Goal: Check status: Check status

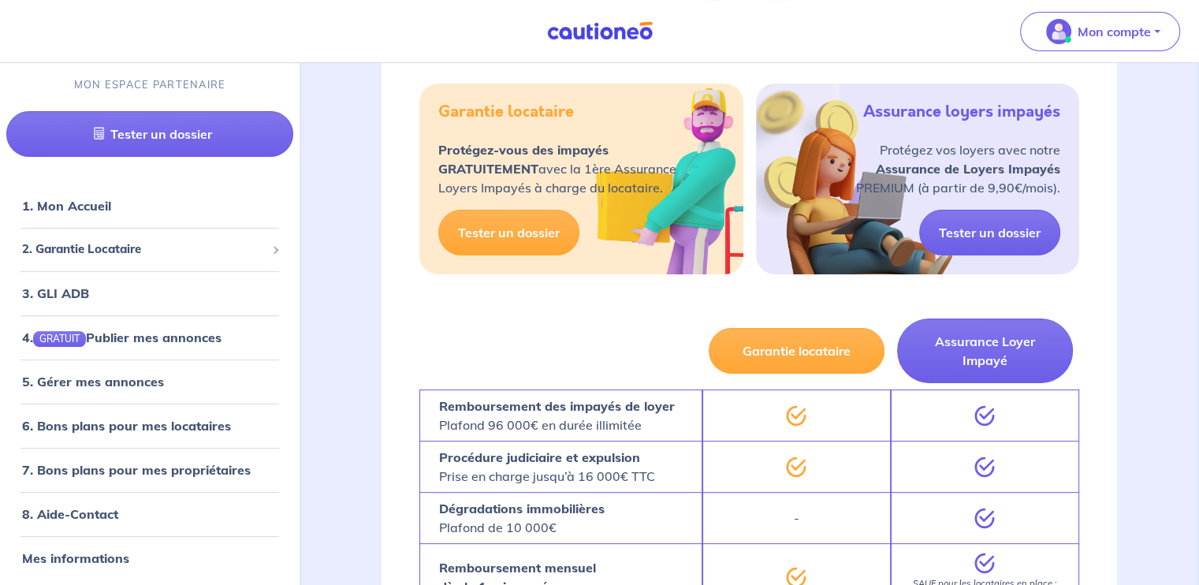
scroll to position [315, 0]
click at [1112, 25] on p "Mon compte" at bounding box center [1113, 31] width 73 height 19
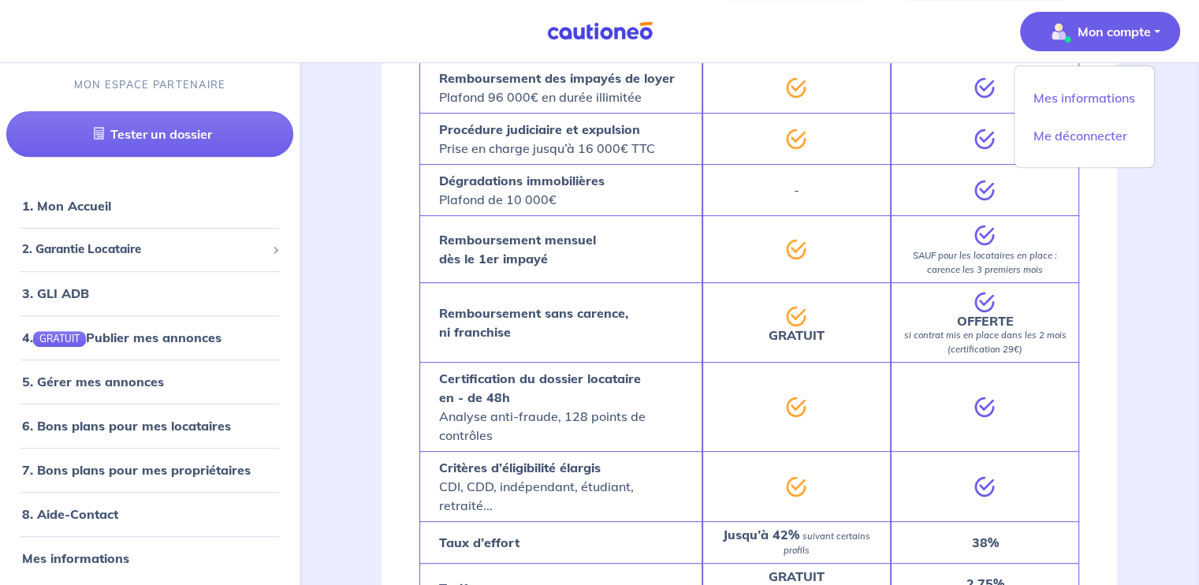
scroll to position [788, 0]
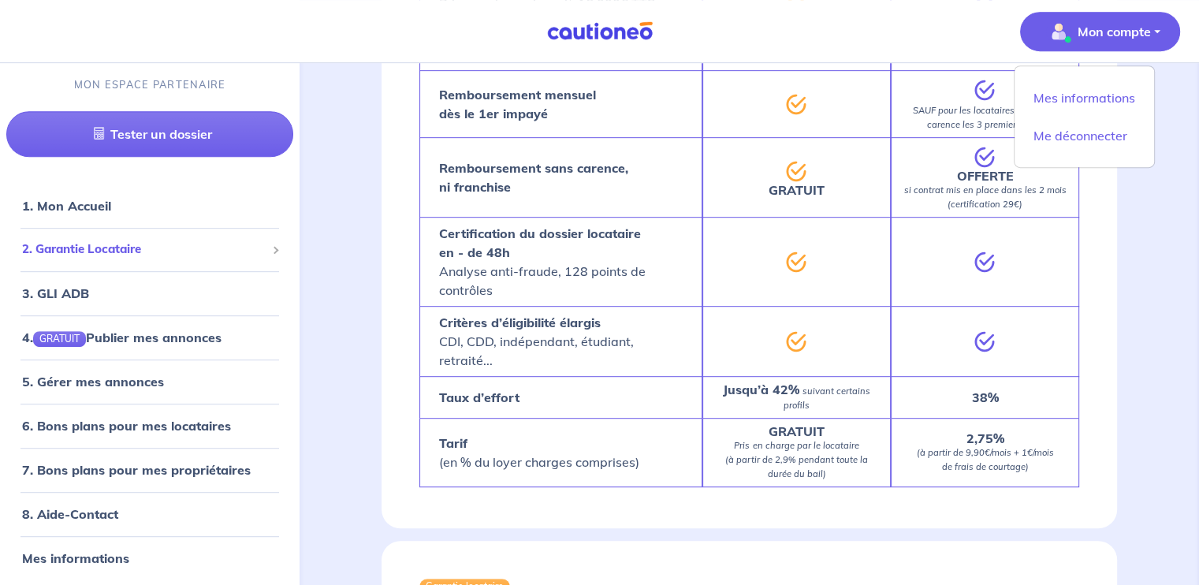
click at [91, 244] on span "2. Garantie Locataire" at bounding box center [144, 249] width 244 height 18
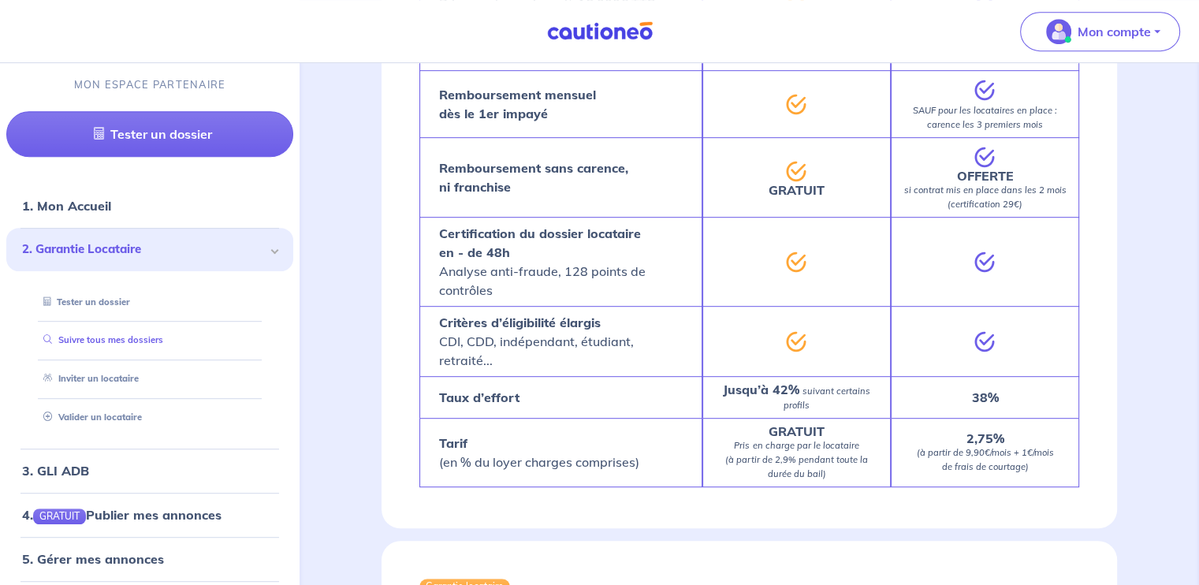
click at [114, 346] on link "Suivre tous mes dossiers" at bounding box center [100, 340] width 126 height 11
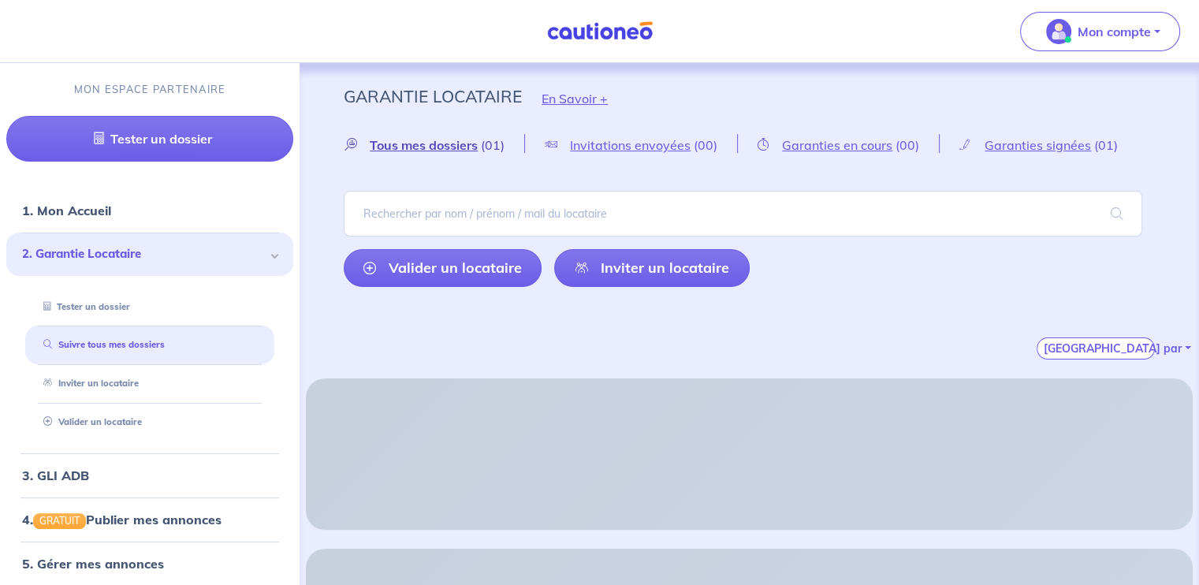
click at [448, 145] on span "Tous mes dossiers" at bounding box center [424, 145] width 108 height 16
click at [1053, 146] on span "Garanties signées" at bounding box center [1037, 145] width 106 height 16
click at [106, 258] on span "2. Garantie Locataire" at bounding box center [144, 254] width 244 height 18
click at [110, 339] on link "Suivre tous mes dossiers" at bounding box center [100, 344] width 126 height 11
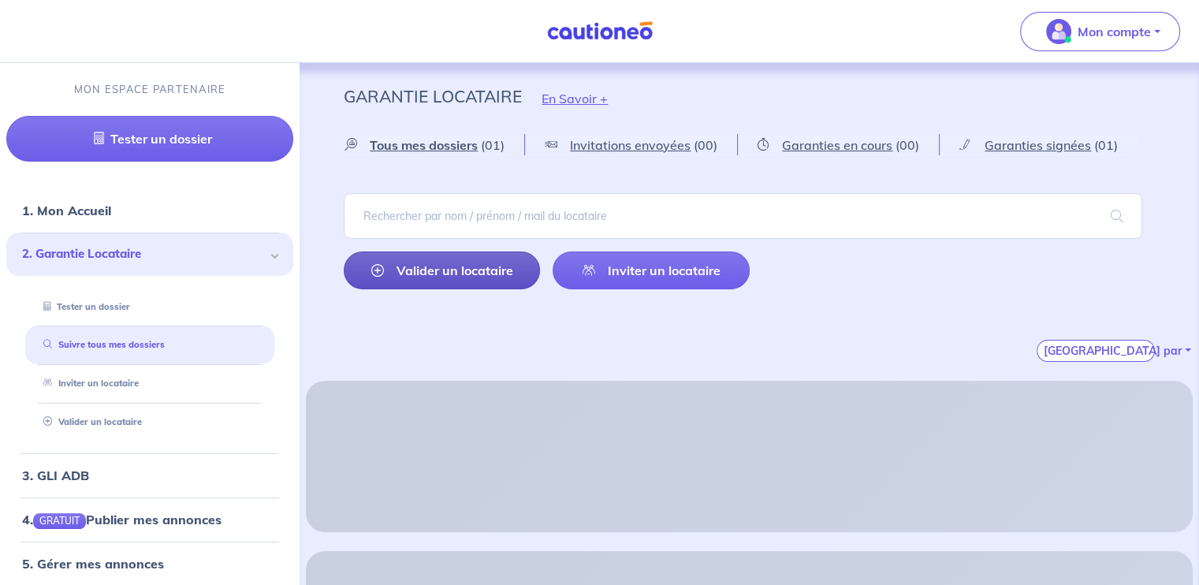
click at [495, 270] on link "Valider un locataire" at bounding box center [442, 270] width 196 height 38
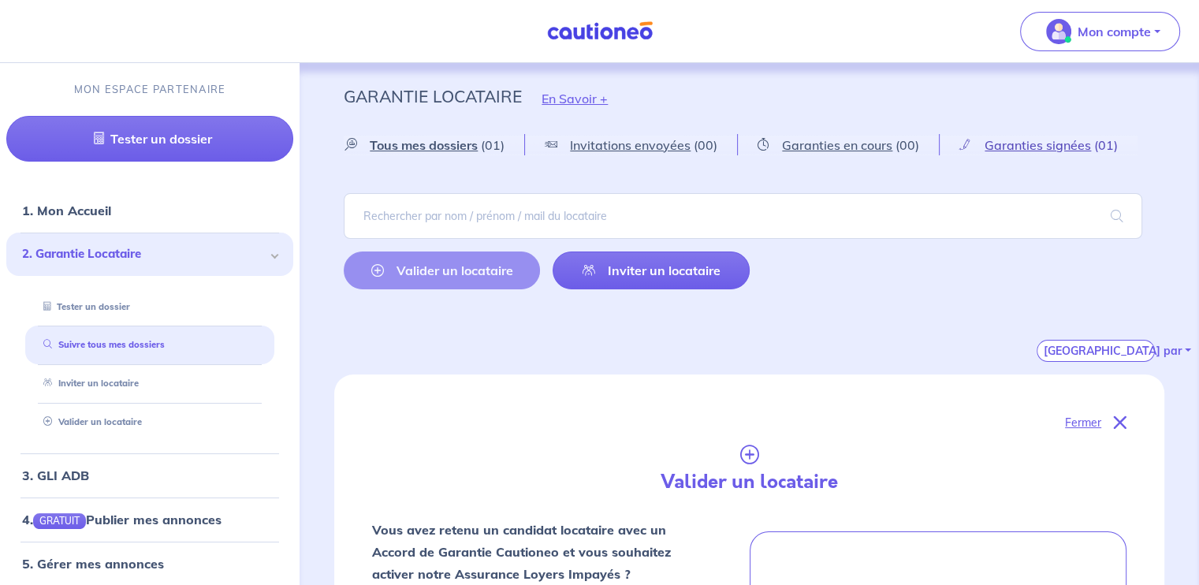
click at [1028, 147] on span "Garanties signées" at bounding box center [1037, 145] width 106 height 16
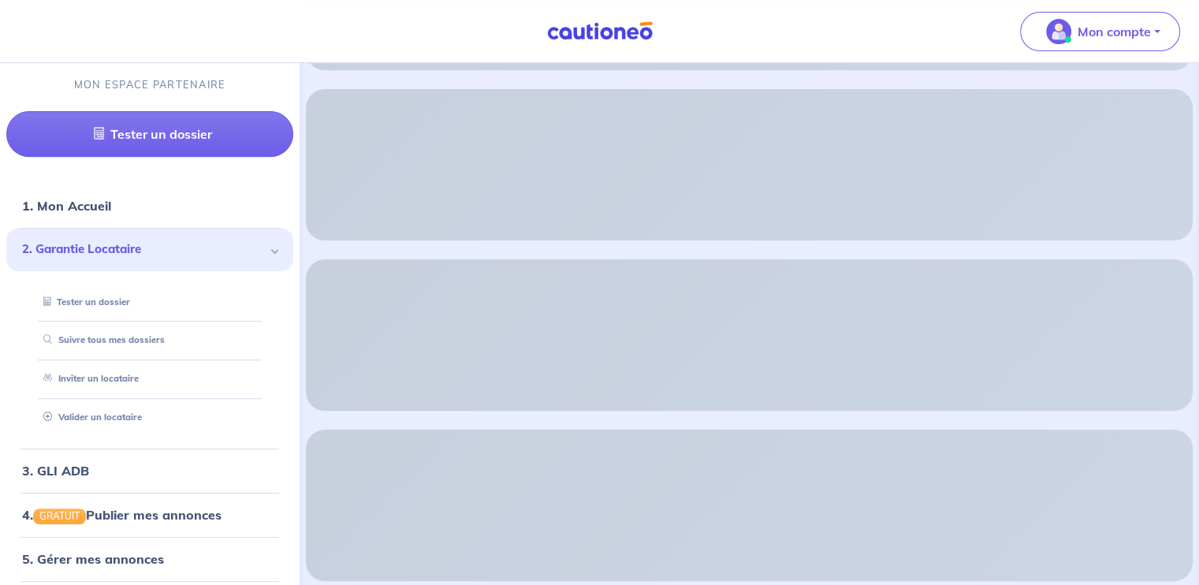
scroll to position [631, 0]
click at [779, 445] on div at bounding box center [749, 504] width 887 height 151
click at [735, 325] on div at bounding box center [749, 334] width 887 height 76
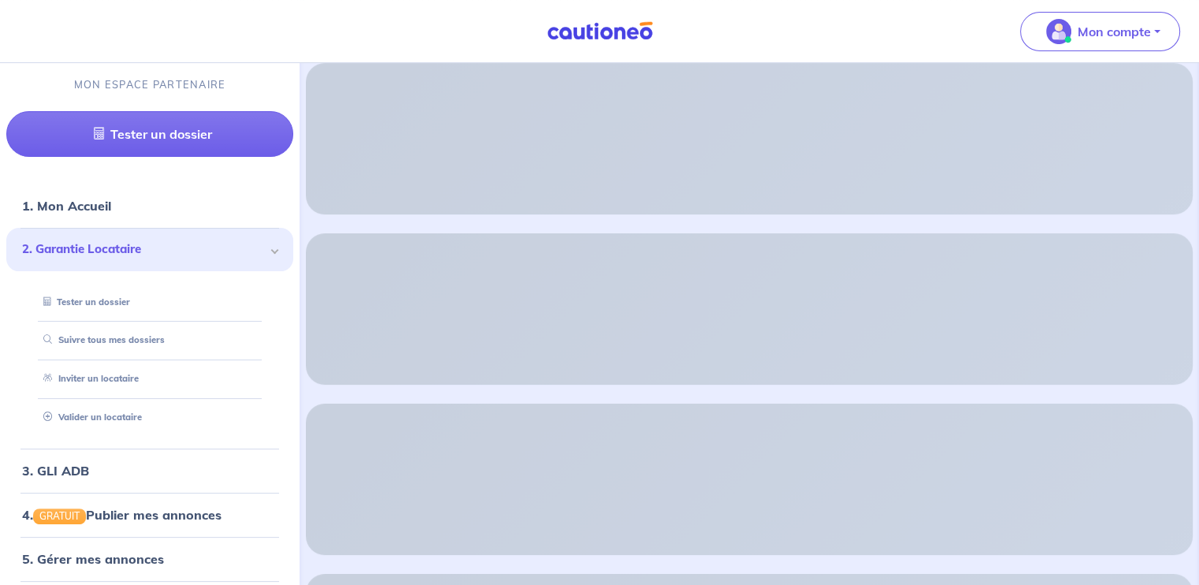
click at [716, 404] on div at bounding box center [749, 479] width 887 height 151
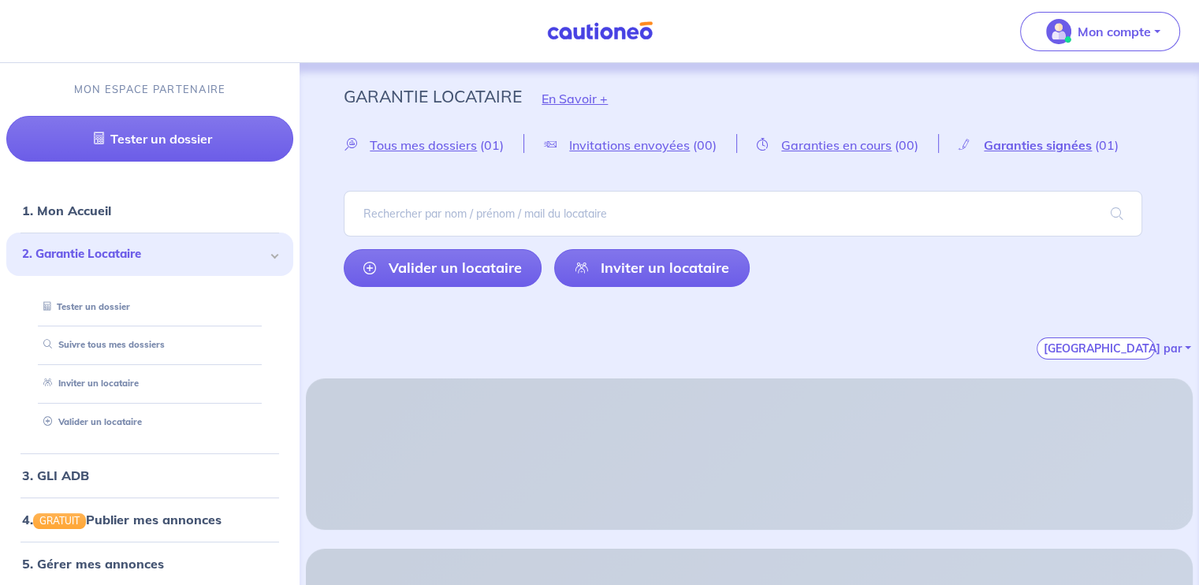
scroll to position [0, 0]
click at [714, 407] on div at bounding box center [749, 453] width 887 height 151
click at [715, 407] on div at bounding box center [749, 453] width 887 height 151
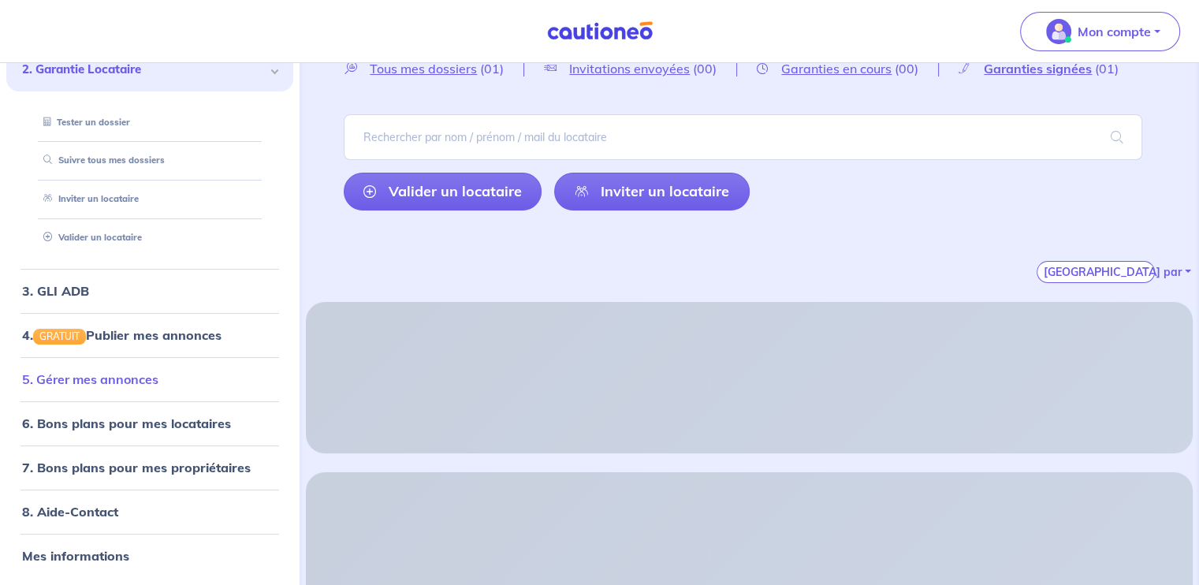
scroll to position [79, 0]
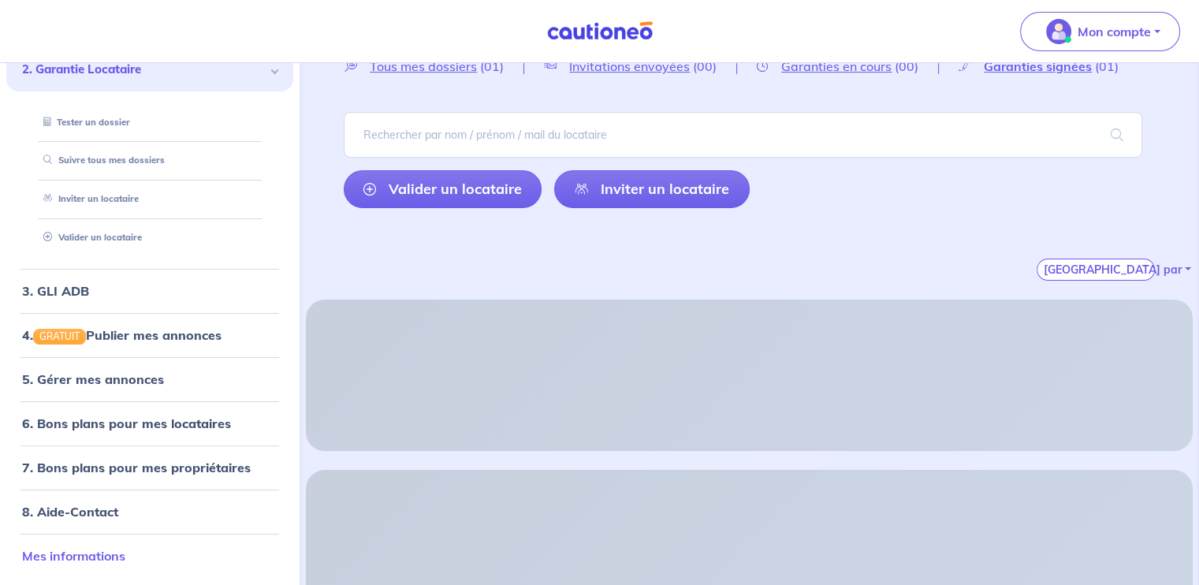
click at [76, 563] on link "Mes informations" at bounding box center [73, 556] width 103 height 16
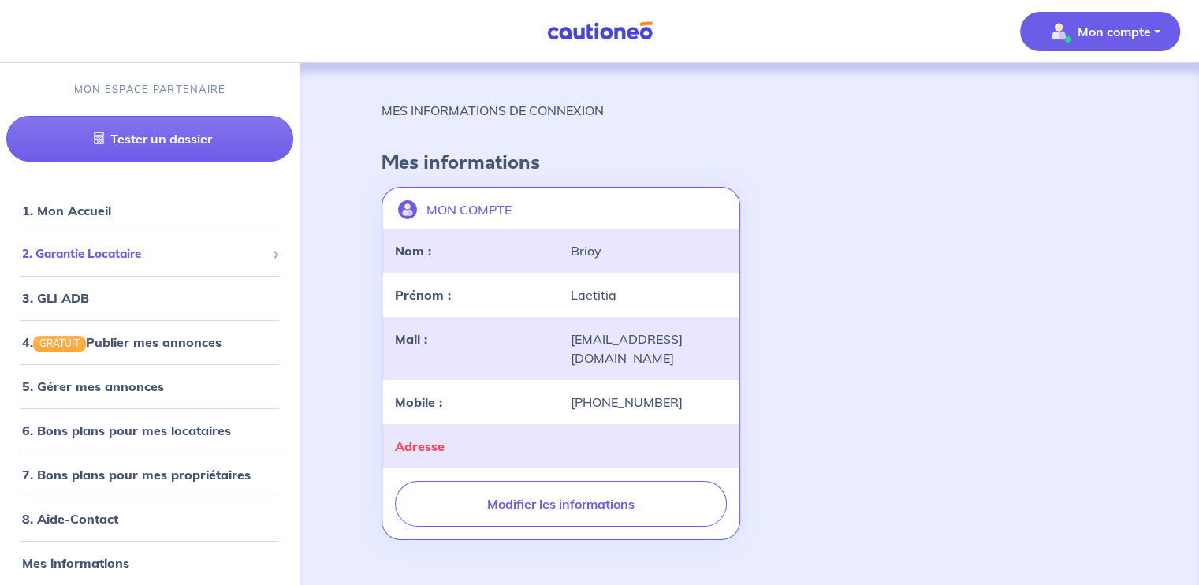
click at [86, 267] on div "2. Garantie Locataire" at bounding box center [149, 254] width 287 height 31
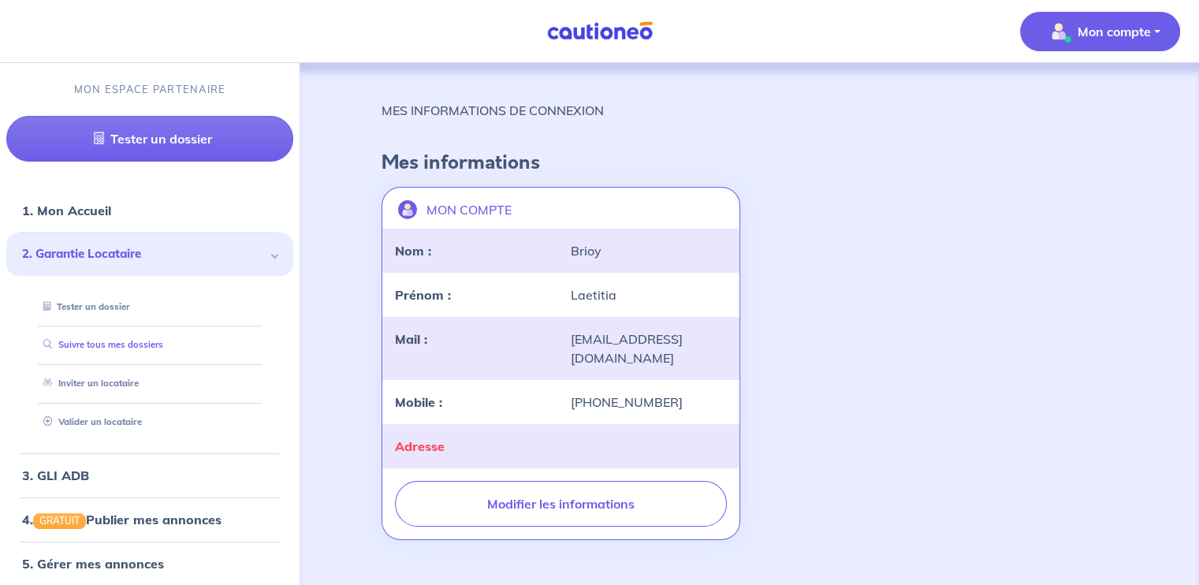
click at [86, 341] on link "Suivre tous mes dossiers" at bounding box center [100, 344] width 126 height 11
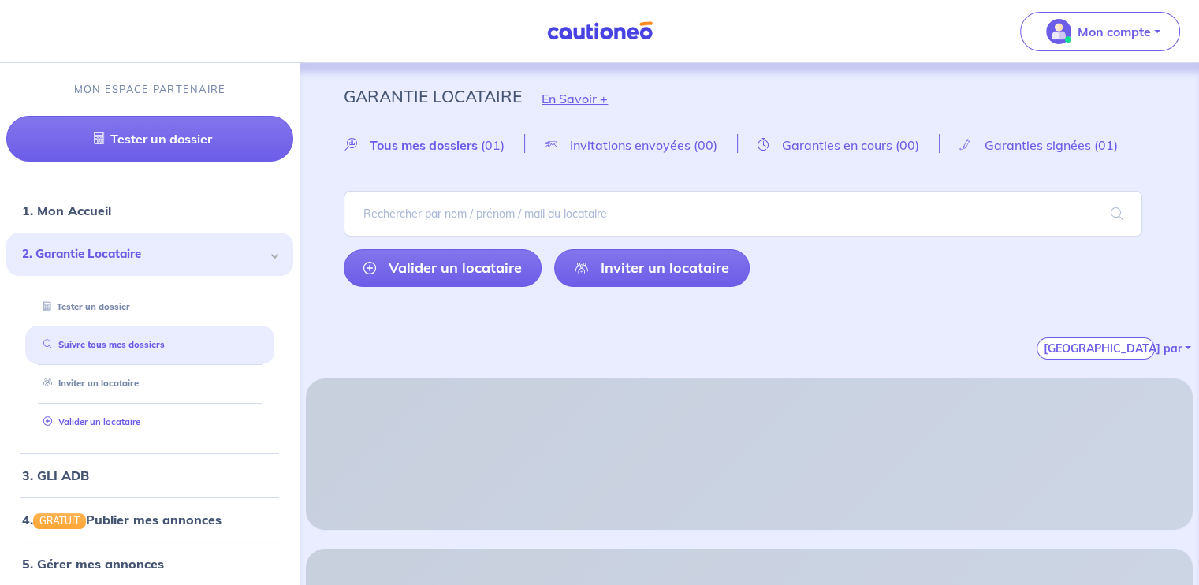
click at [86, 422] on link "Valider un locataire" at bounding box center [88, 421] width 103 height 11
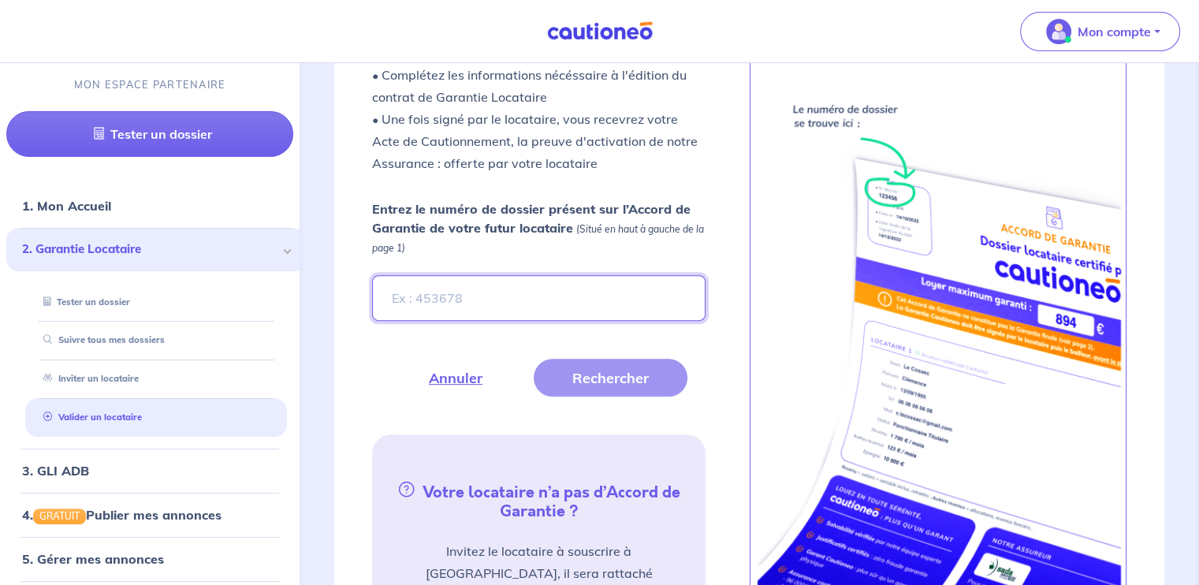
scroll to position [545, 0]
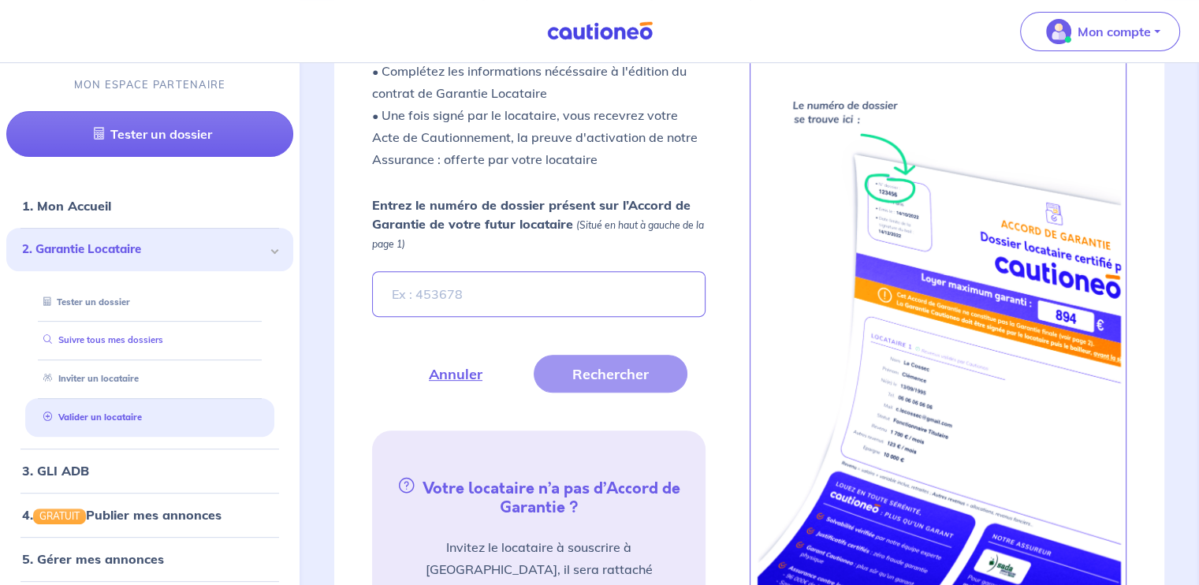
click at [81, 345] on link "Suivre tous mes dossiers" at bounding box center [100, 340] width 126 height 11
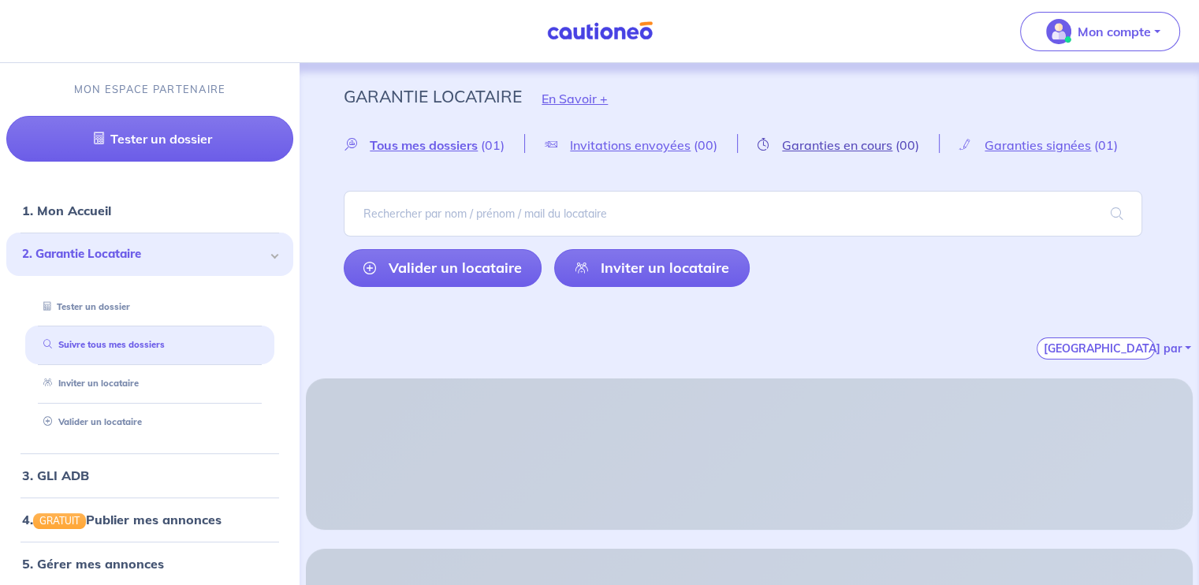
click at [873, 151] on span "Garanties en cours" at bounding box center [837, 145] width 110 height 16
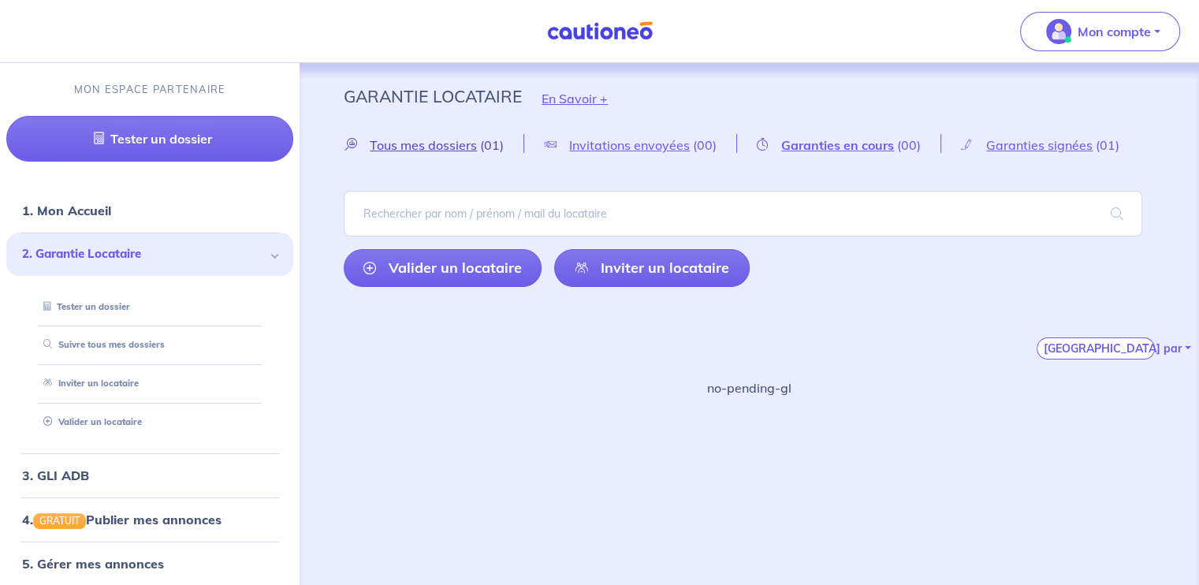
click at [456, 147] on span "Tous mes dossiers" at bounding box center [423, 145] width 107 height 16
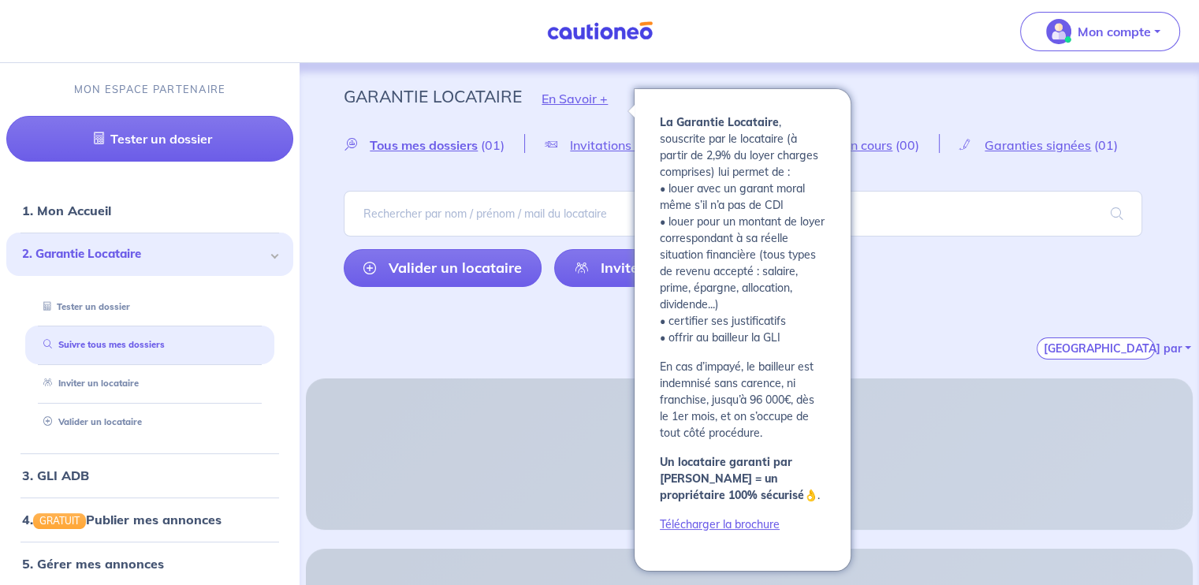
click at [574, 96] on button "En Savoir +" at bounding box center [575, 99] width 106 height 46
drag, startPoint x: 1079, startPoint y: 343, endPoint x: 1037, endPoint y: 305, distance: 56.4
click at [1079, 343] on button "[GEOGRAPHIC_DATA] par" at bounding box center [1095, 348] width 118 height 22
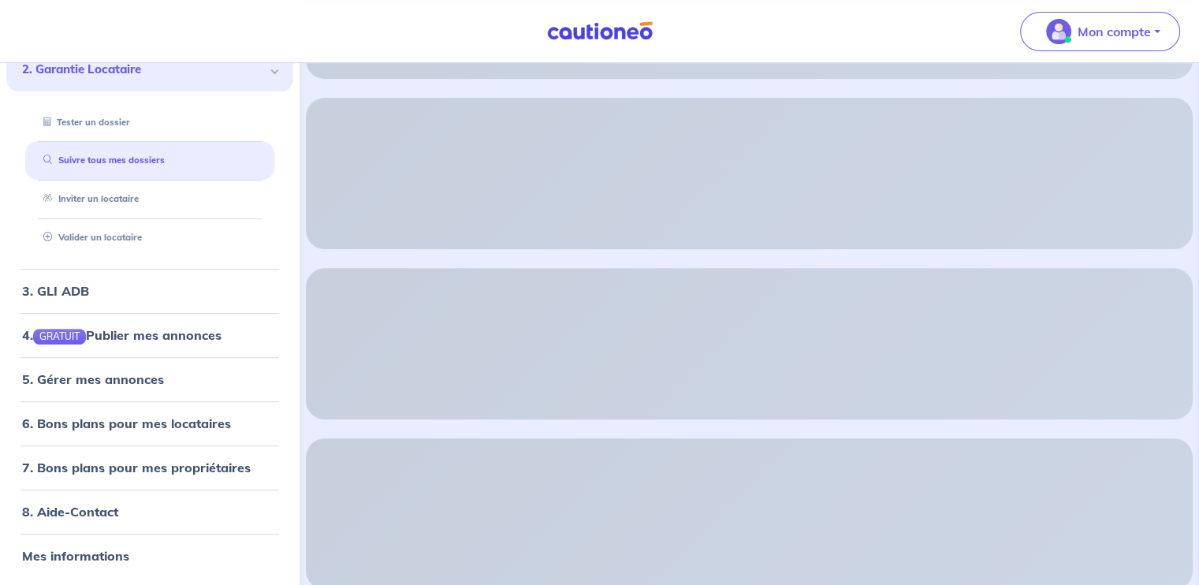
scroll to position [396, 0]
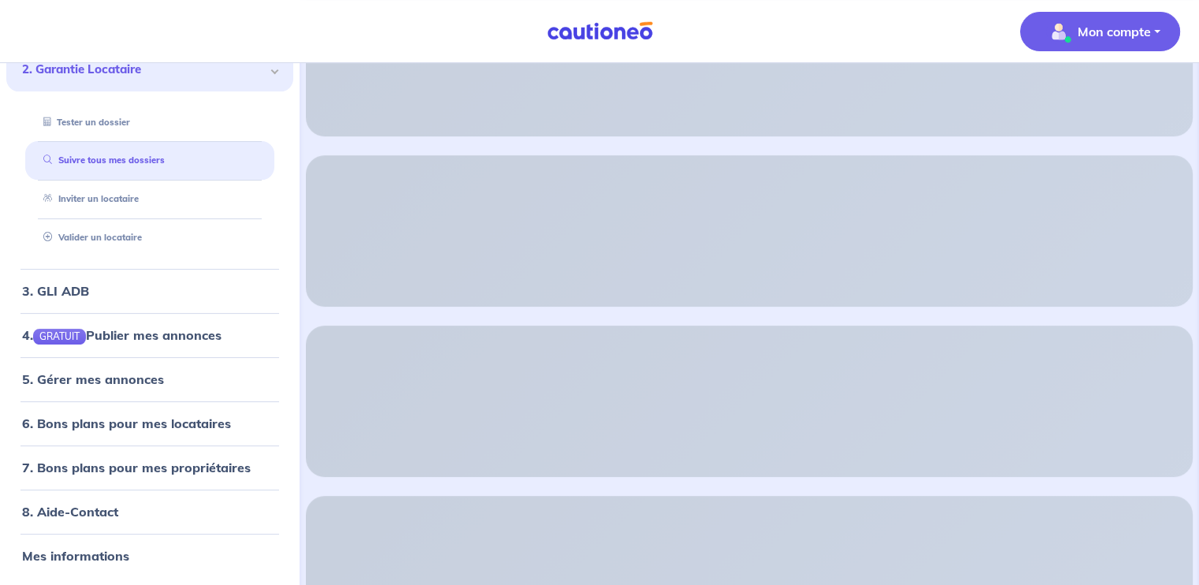
click at [1102, 33] on p "Mon compte" at bounding box center [1113, 31] width 73 height 19
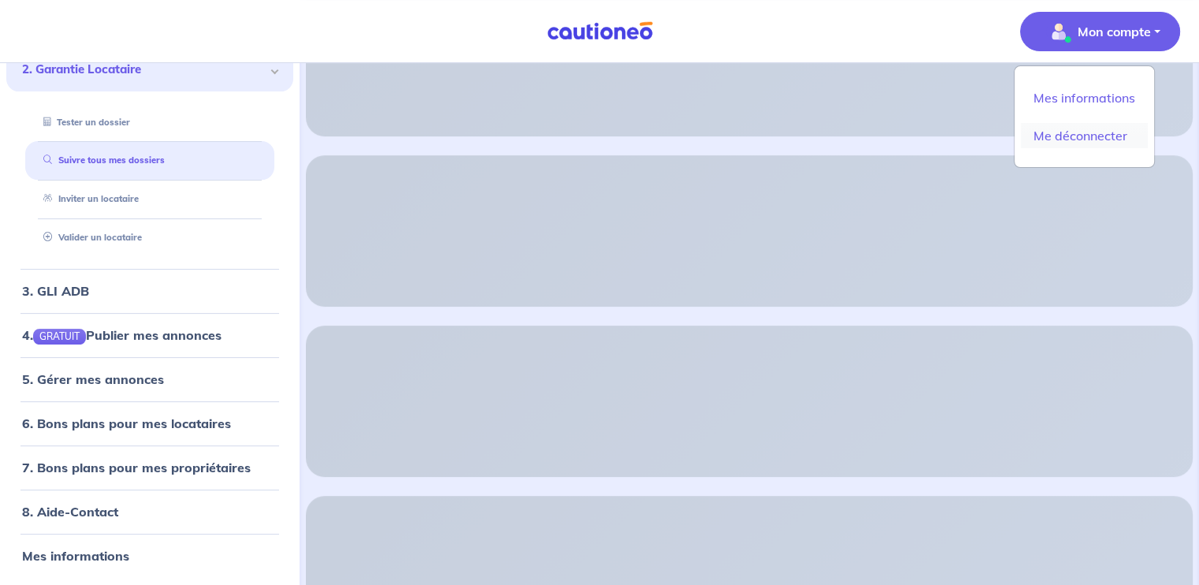
click at [1074, 135] on link "Me déconnecter" at bounding box center [1084, 135] width 127 height 25
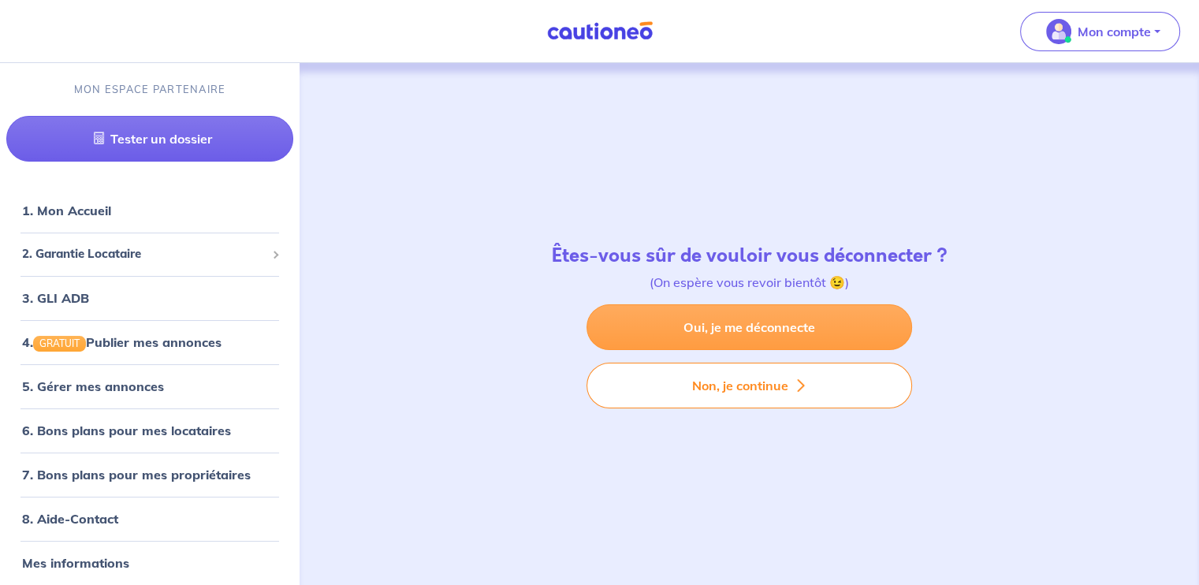
click at [746, 333] on link "Oui, je me déconnecte" at bounding box center [749, 327] width 326 height 46
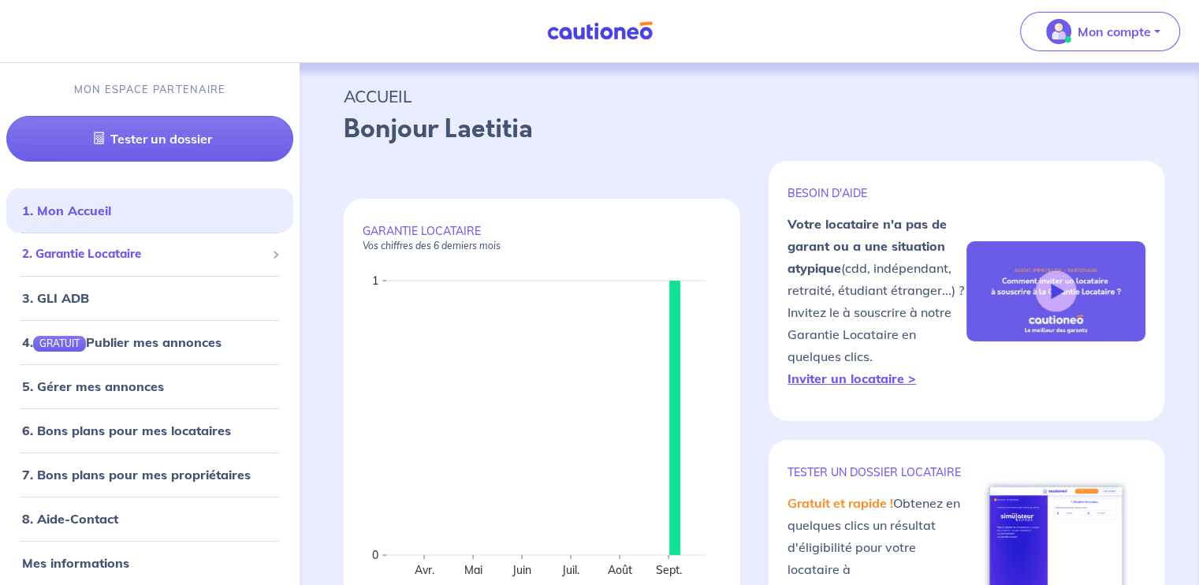
click at [95, 253] on span "2. Garantie Locataire" at bounding box center [144, 254] width 244 height 18
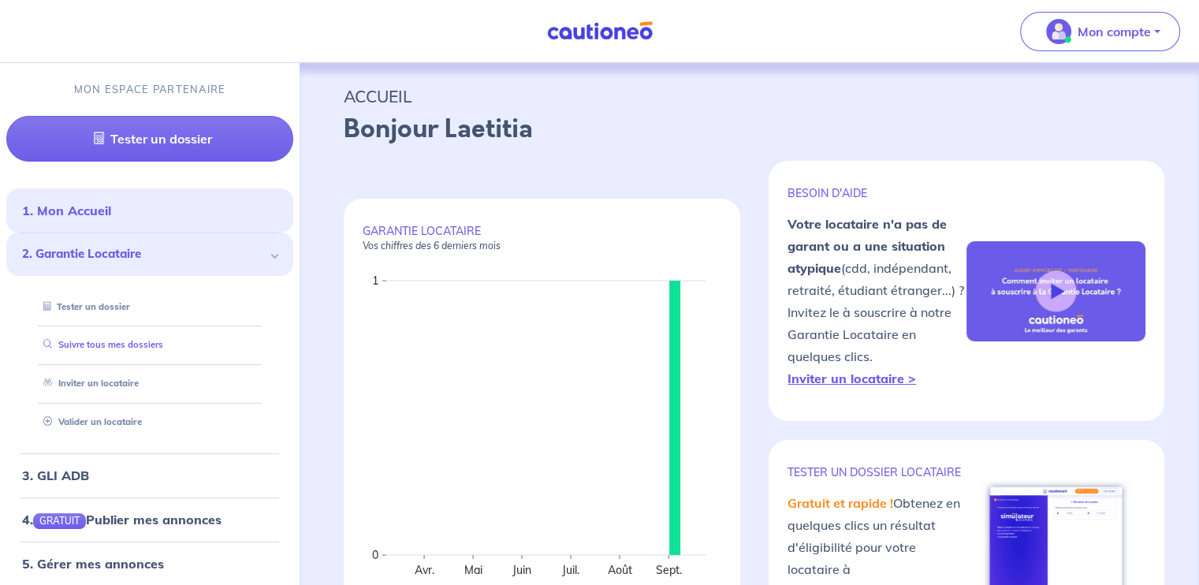
click at [131, 346] on link "Suivre tous mes dossiers" at bounding box center [100, 344] width 126 height 11
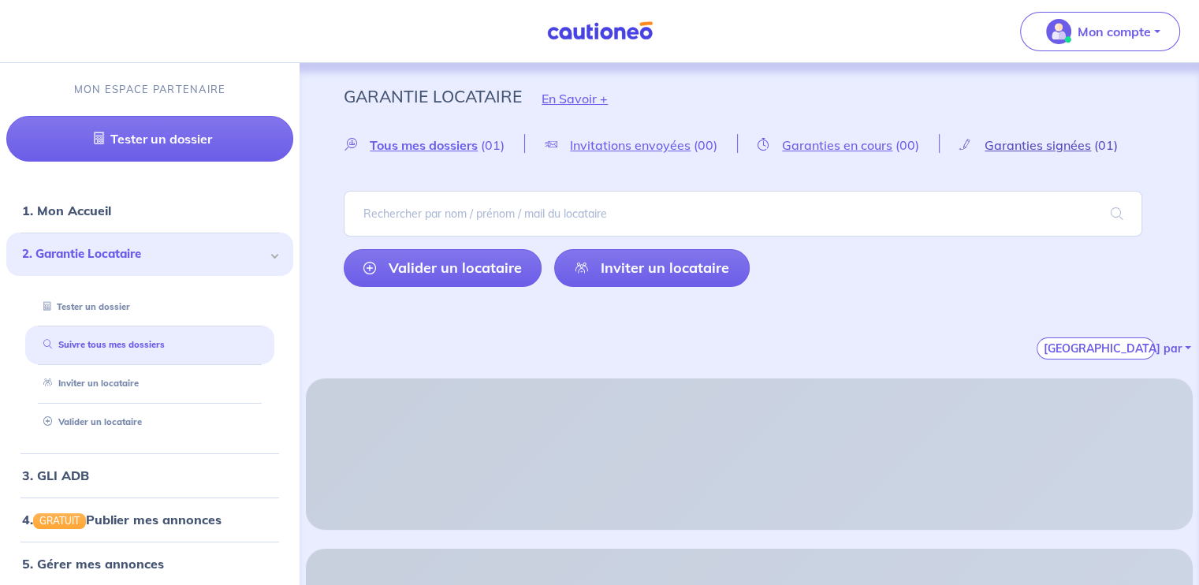
click at [1040, 149] on span "Garanties signées" at bounding box center [1037, 145] width 106 height 16
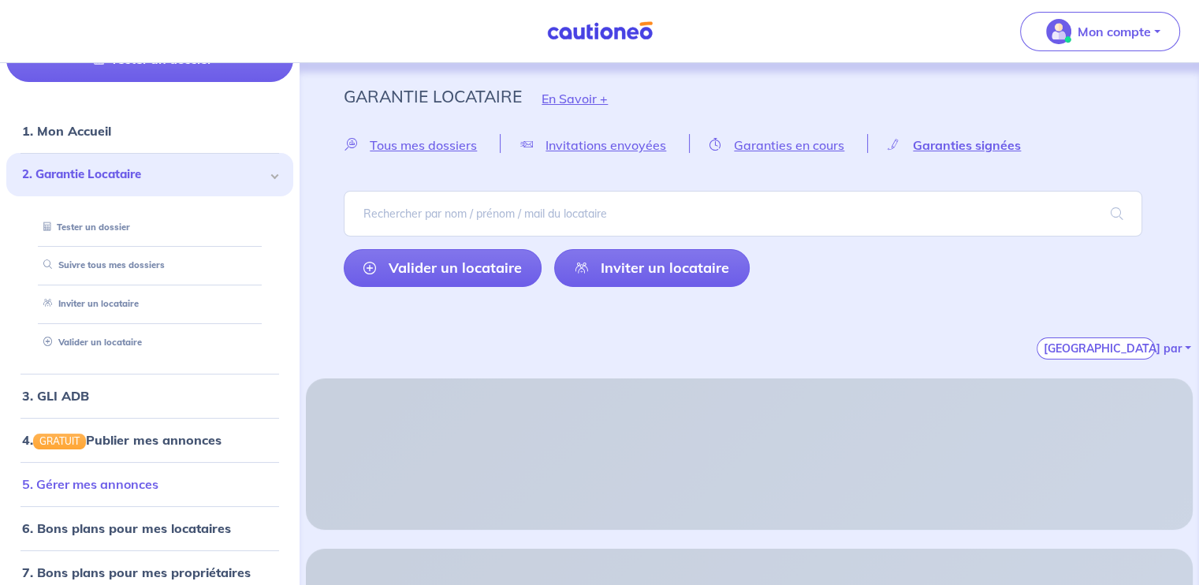
scroll to position [180, 0]
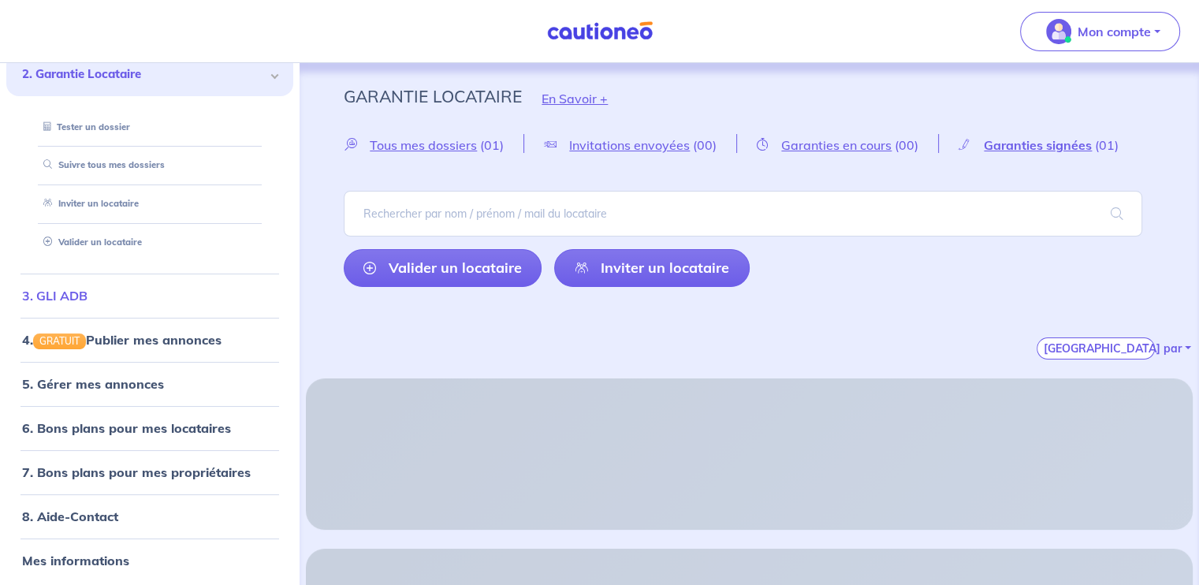
click at [86, 289] on link "3. GLI ADB" at bounding box center [54, 296] width 65 height 16
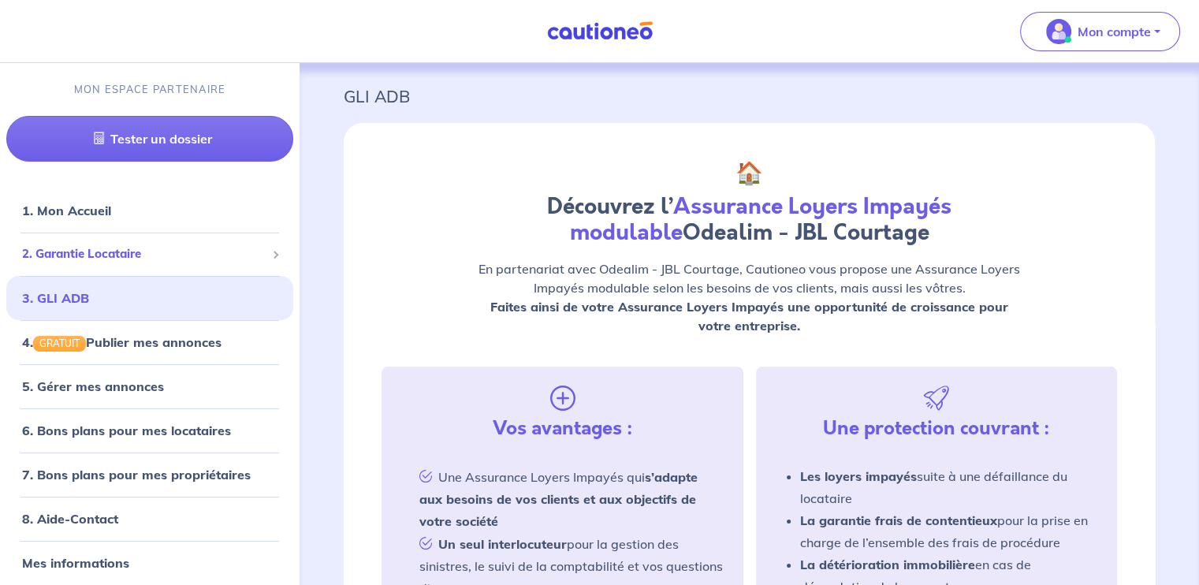
click at [91, 251] on span "2. Garantie Locataire" at bounding box center [144, 254] width 244 height 18
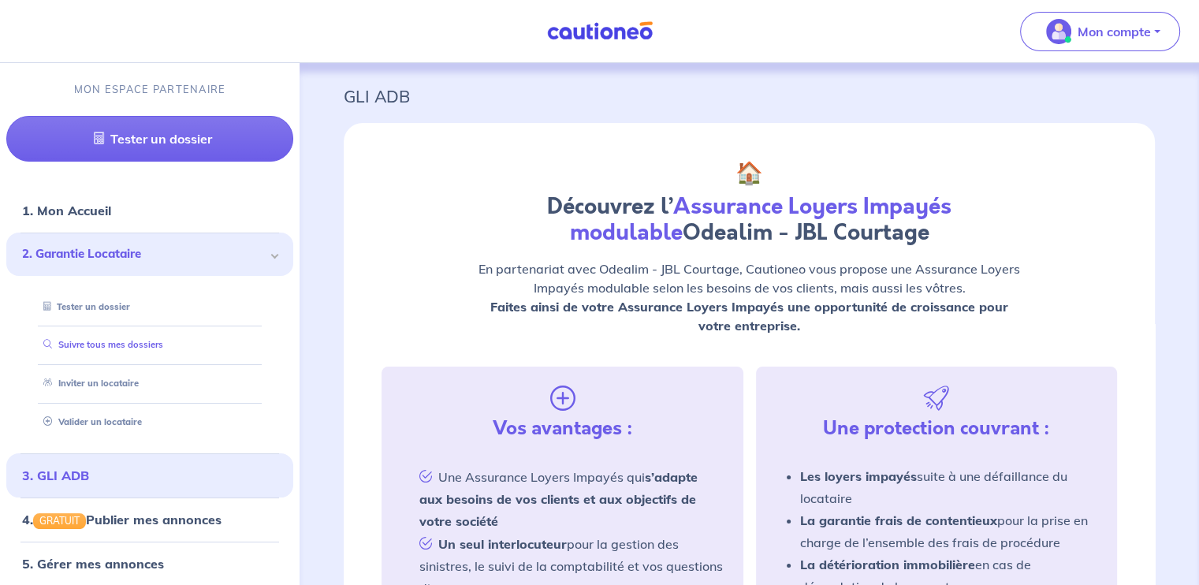
click at [117, 350] on link "Suivre tous mes dossiers" at bounding box center [100, 344] width 126 height 11
